Goal: Information Seeking & Learning: Learn about a topic

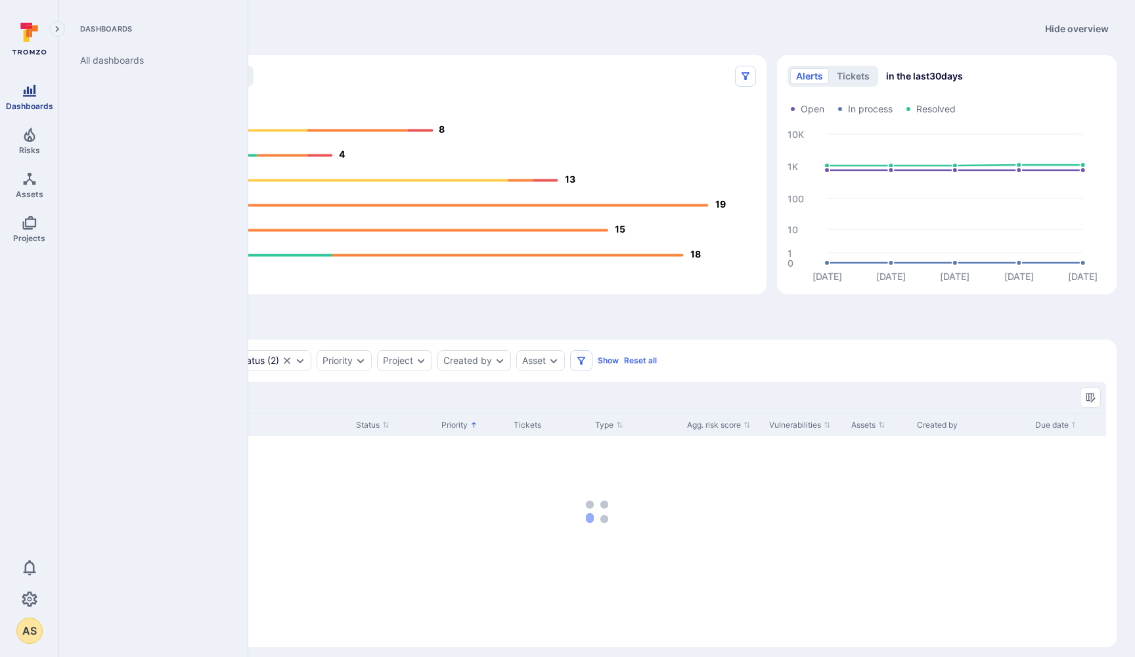
click at [24, 91] on icon "Dashboards" at bounding box center [29, 91] width 13 height 12
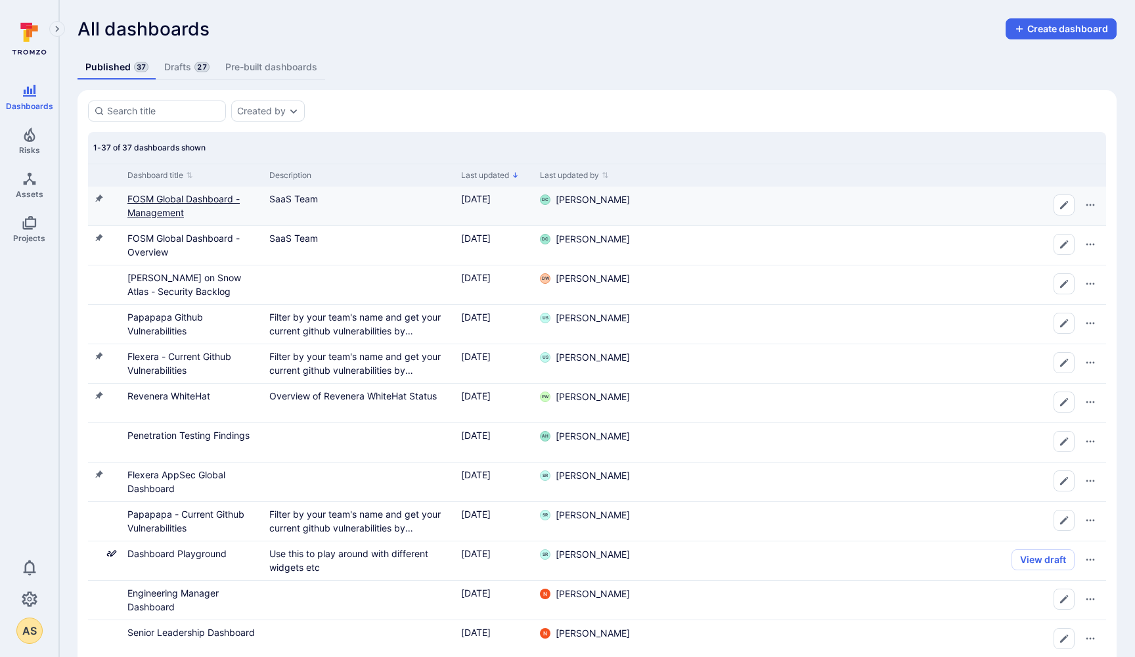
click at [160, 201] on link "FOSM Global Dashboard - Management" at bounding box center [183, 205] width 112 height 25
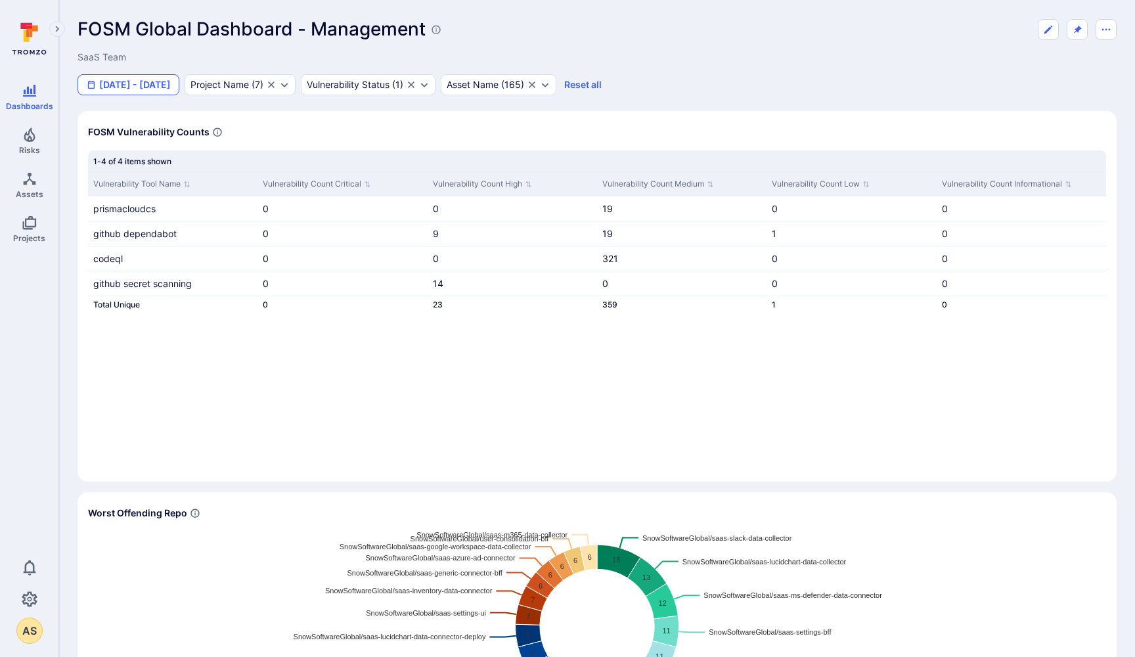
click at [156, 76] on button "[DATE] - [DATE]" at bounding box center [129, 84] width 102 height 21
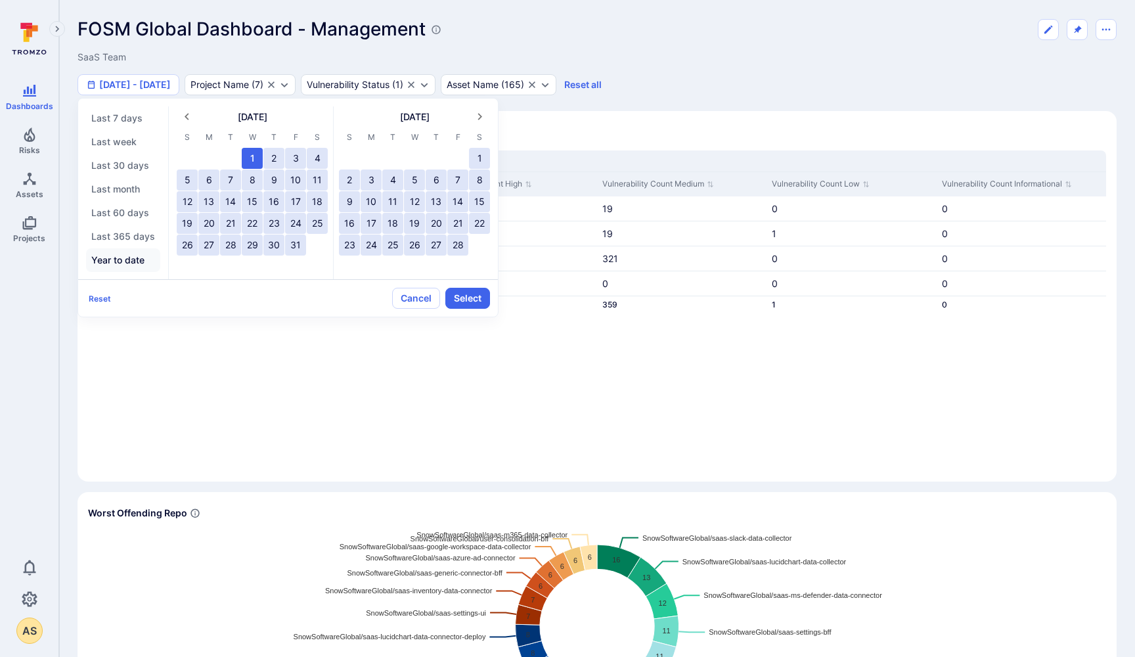
click at [118, 257] on button "Year to date" at bounding box center [123, 260] width 74 height 24
click at [462, 296] on button "Select" at bounding box center [467, 298] width 45 height 21
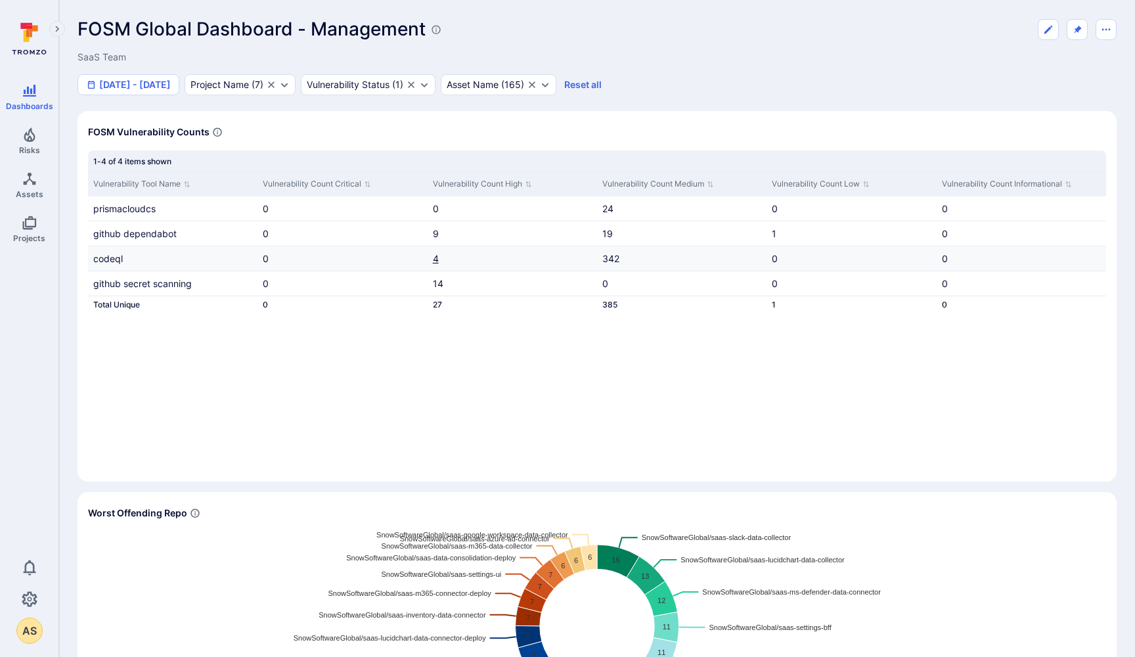
click at [436, 257] on link "4" at bounding box center [436, 258] width 6 height 11
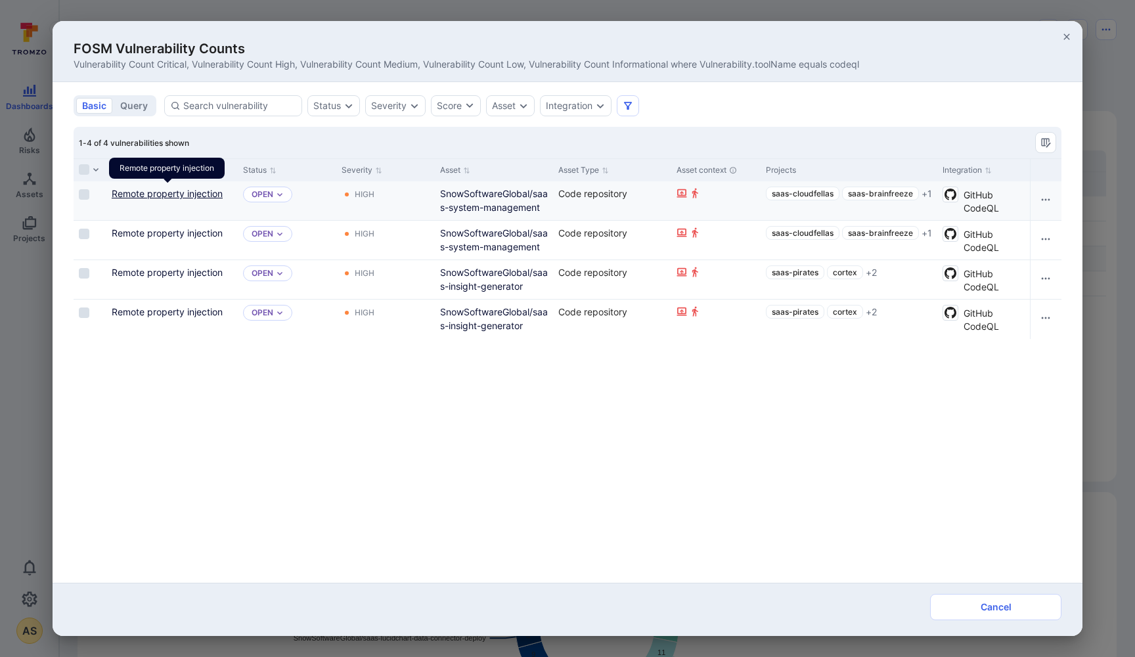
click at [180, 194] on link "Remote property injection" at bounding box center [167, 193] width 111 height 11
